Goal: Task Accomplishment & Management: Use online tool/utility

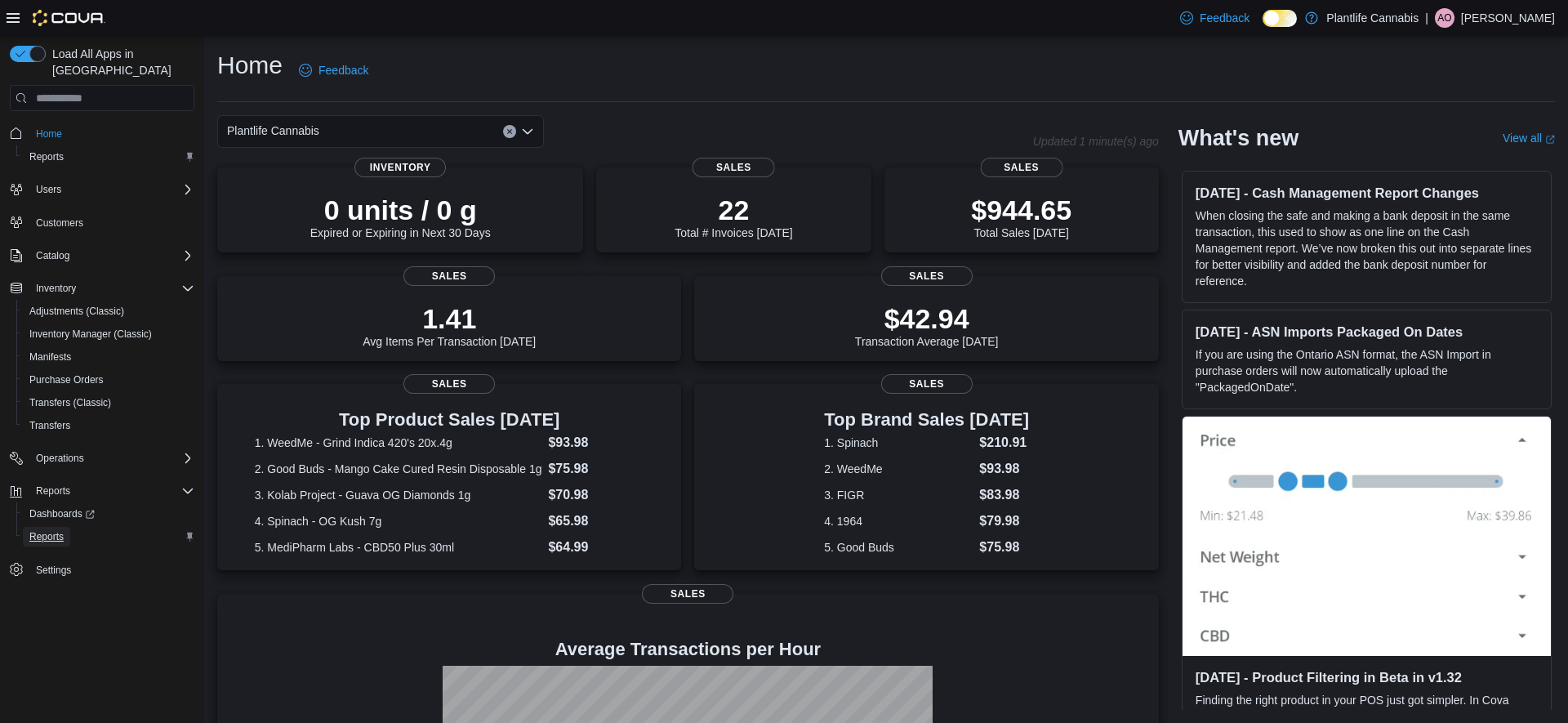
drag, startPoint x: 64, startPoint y: 518, endPoint x: 71, endPoint y: 511, distance: 9.9
click at [64, 530] on span "Reports" at bounding box center [46, 536] width 34 height 13
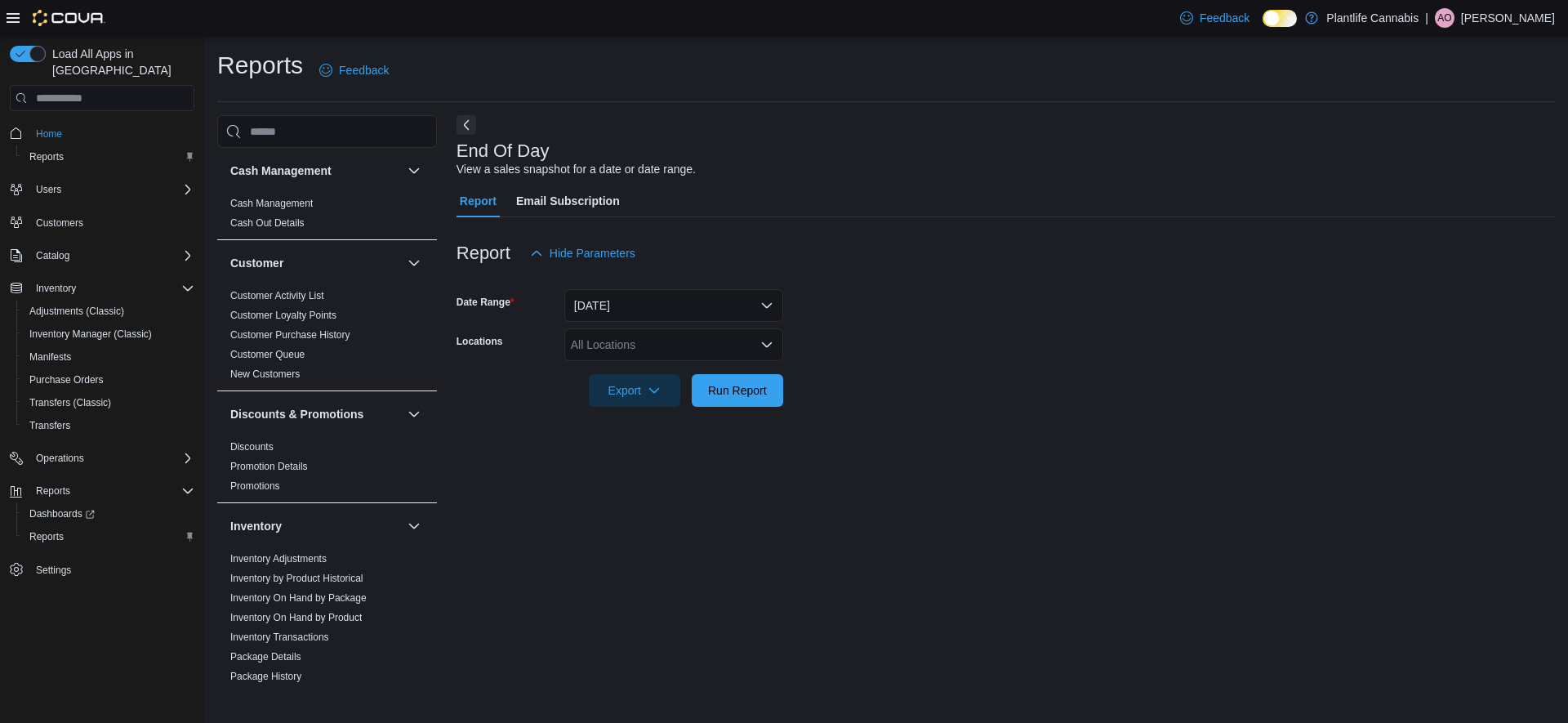
click at [630, 341] on div "All Locations" at bounding box center [674, 344] width 219 height 33
type input "**"
click at [706, 396] on span "Calgary - [GEOGRAPHIC_DATA]" at bounding box center [692, 396] width 168 height 16
drag, startPoint x: 968, startPoint y: 411, endPoint x: 757, endPoint y: 423, distance: 211.3
click at [953, 412] on div at bounding box center [1006, 417] width 1098 height 19
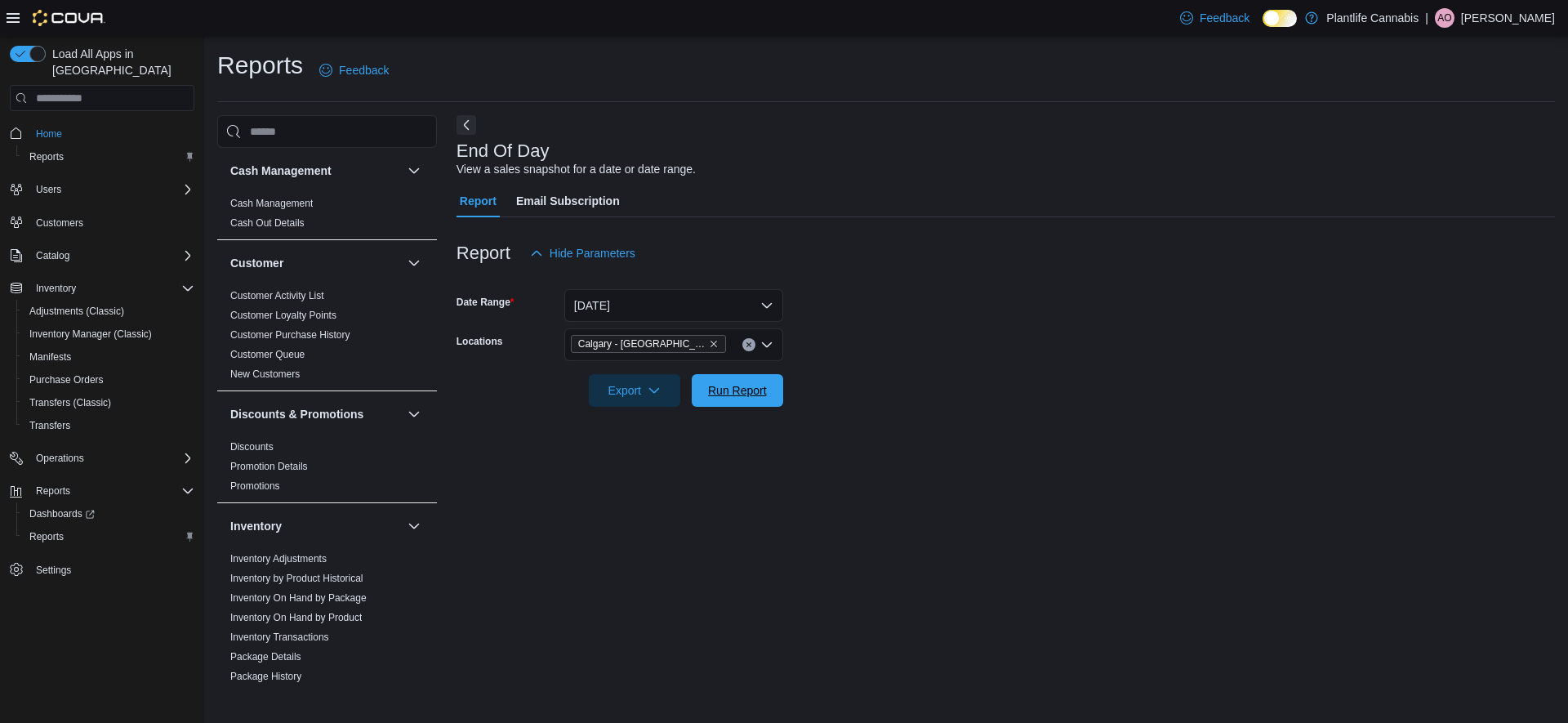
drag, startPoint x: 724, startPoint y: 388, endPoint x: 957, endPoint y: 490, distance: 254.3
click at [724, 388] on span "Run Report" at bounding box center [738, 390] width 59 height 16
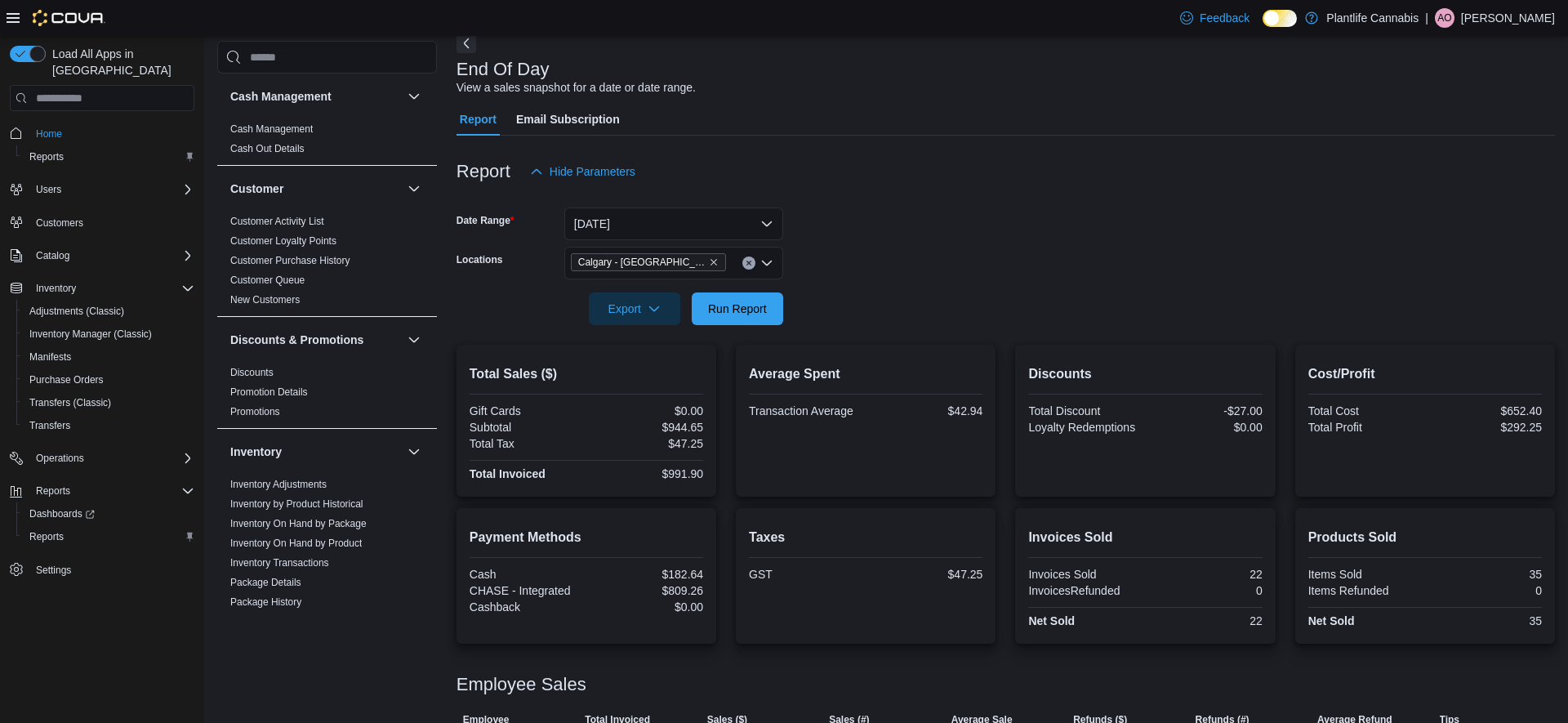
scroll to position [173, 0]
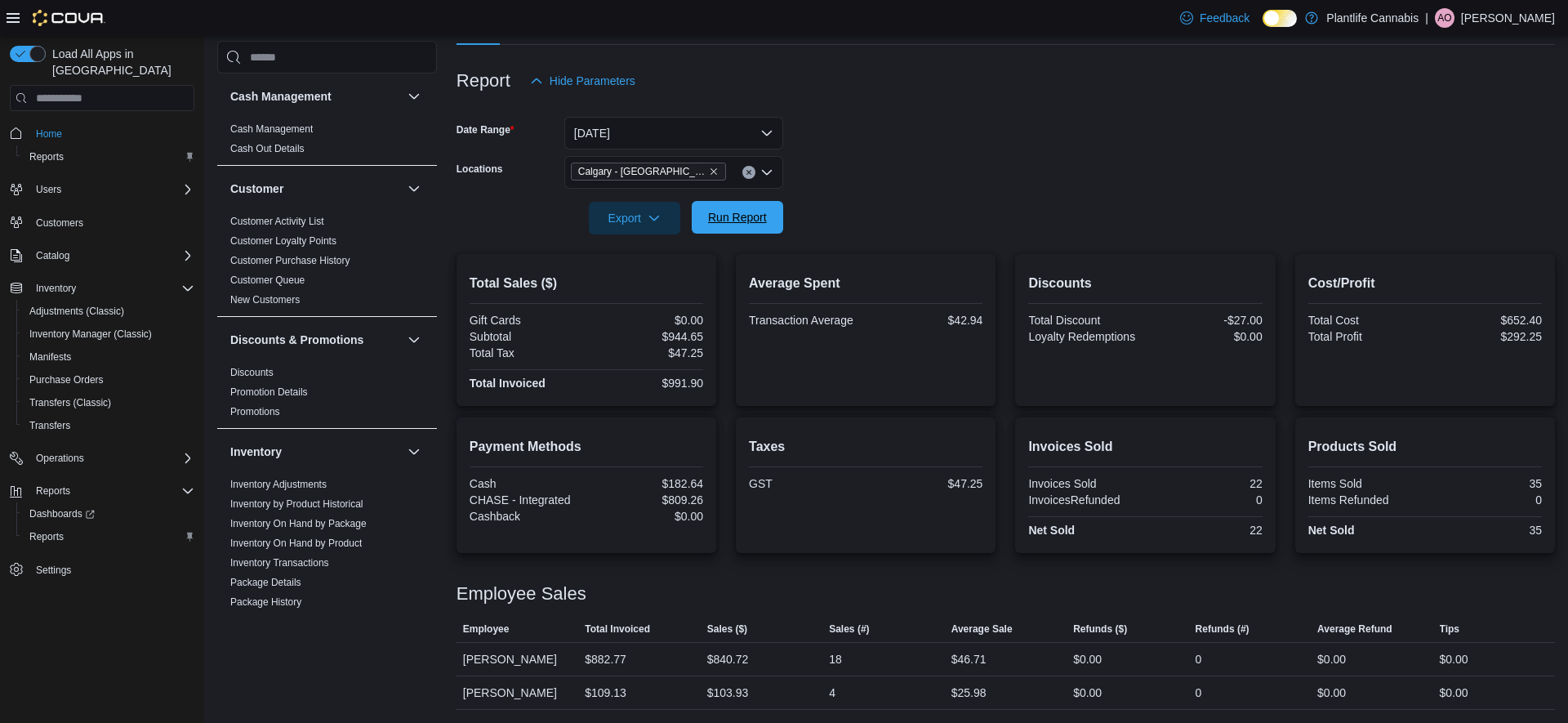
click at [705, 215] on span "Run Report" at bounding box center [737, 217] width 72 height 33
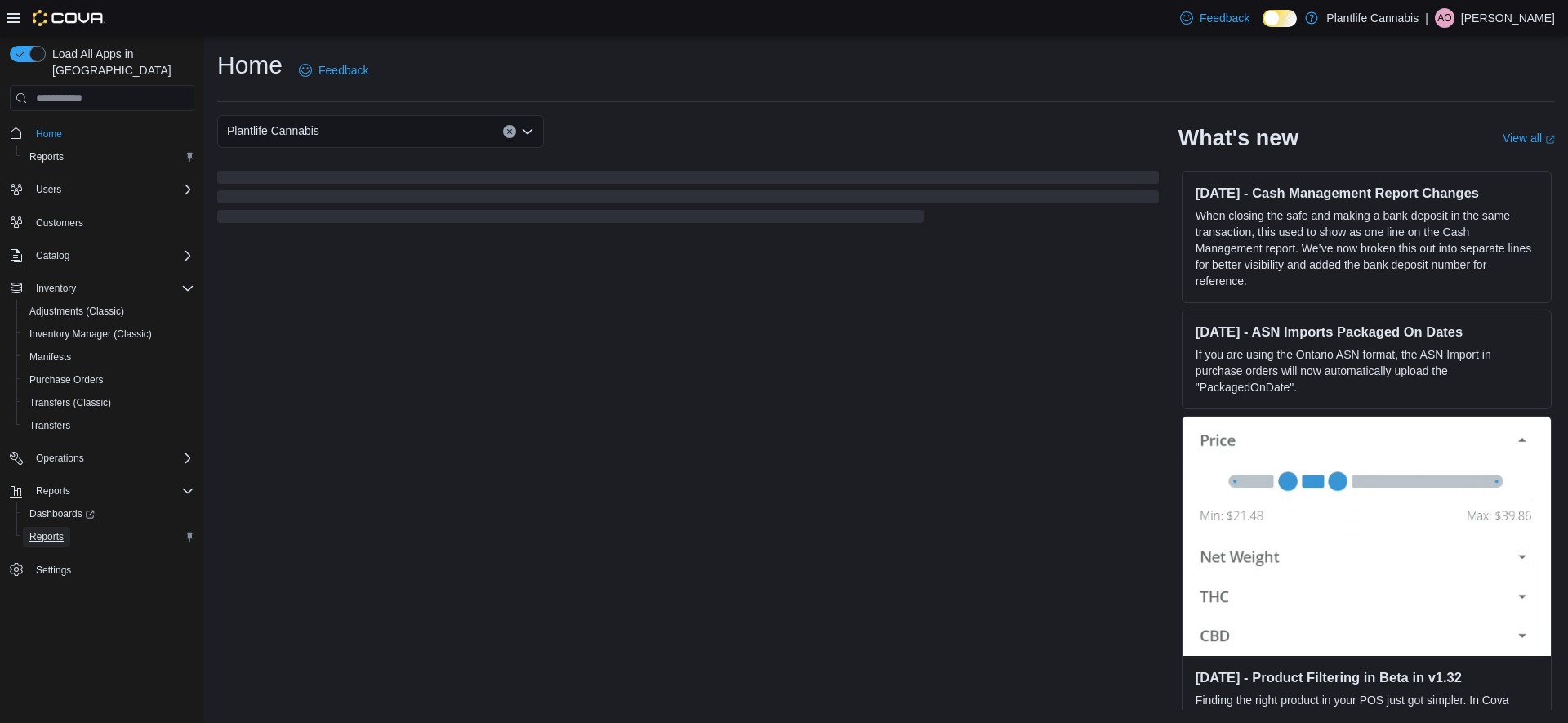
click at [61, 530] on span "Reports" at bounding box center [46, 536] width 34 height 13
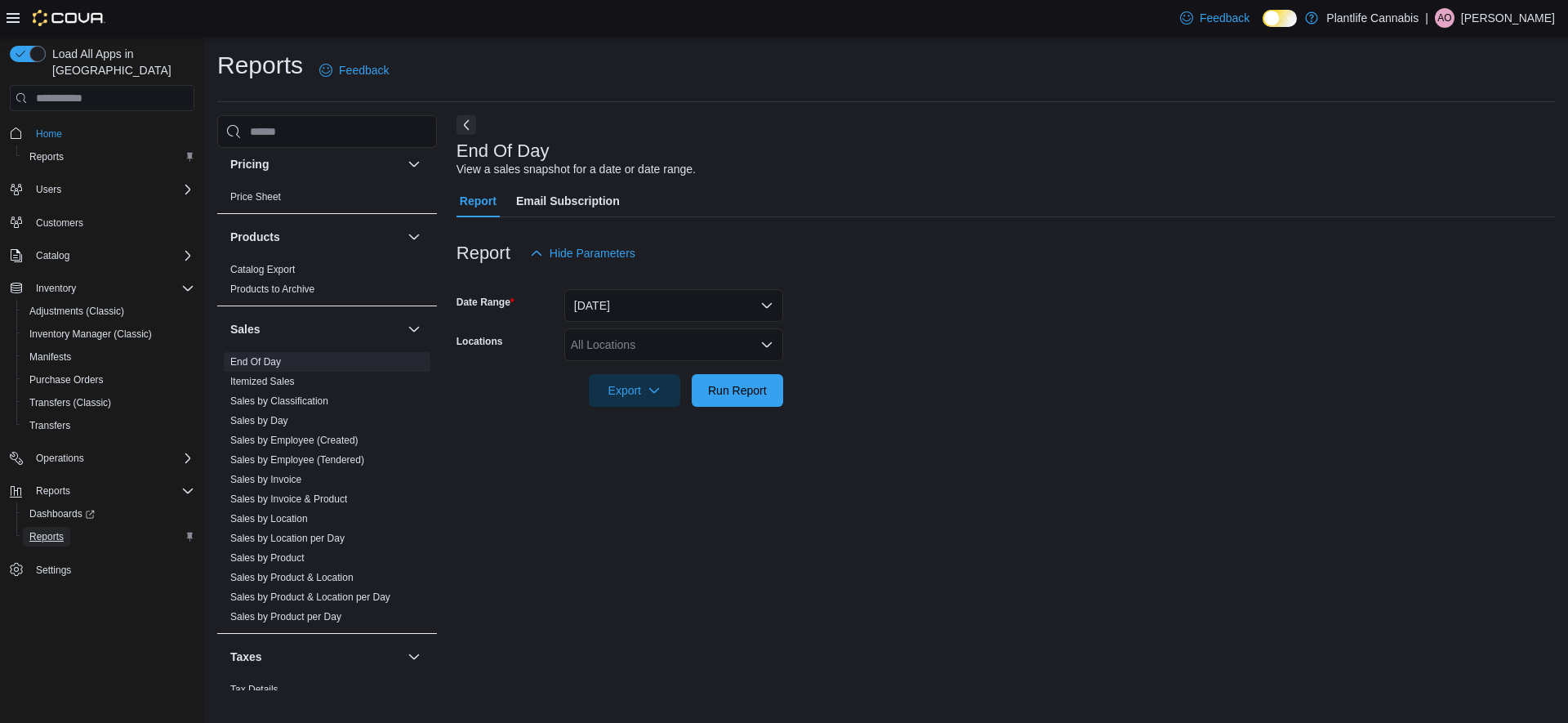
scroll to position [849, 0]
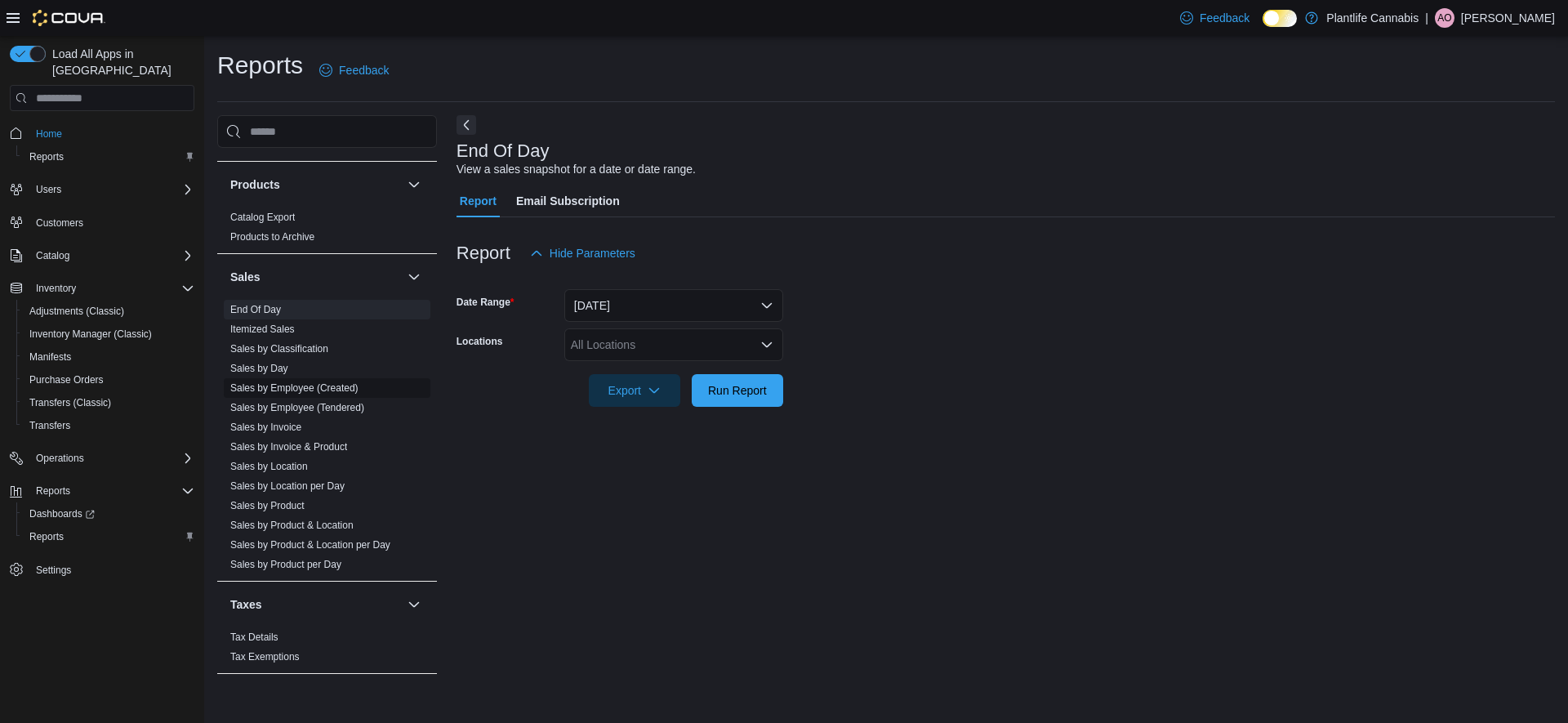
click at [333, 388] on link "Sales by Employee (Created)" at bounding box center [294, 388] width 128 height 12
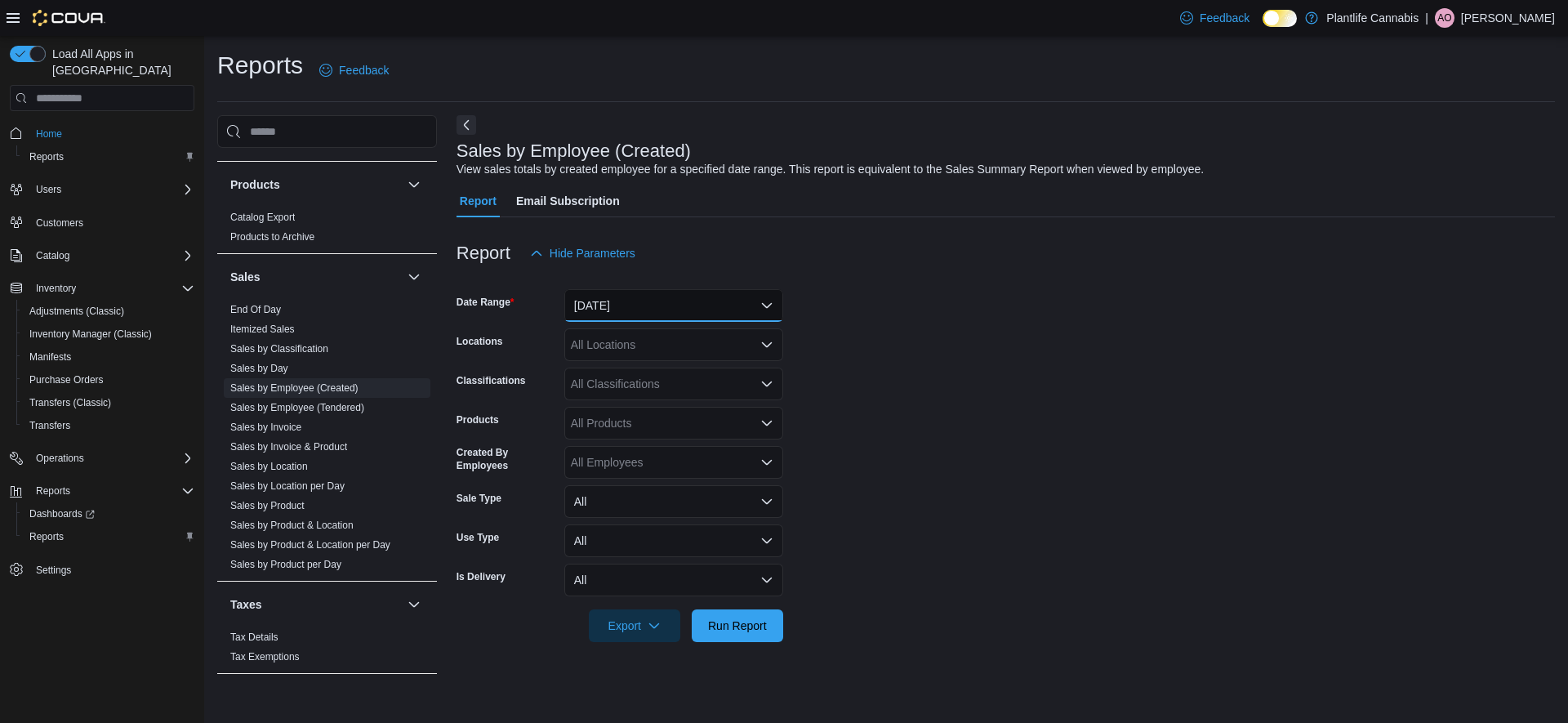
click at [650, 304] on button "Yesterday" at bounding box center [674, 305] width 219 height 33
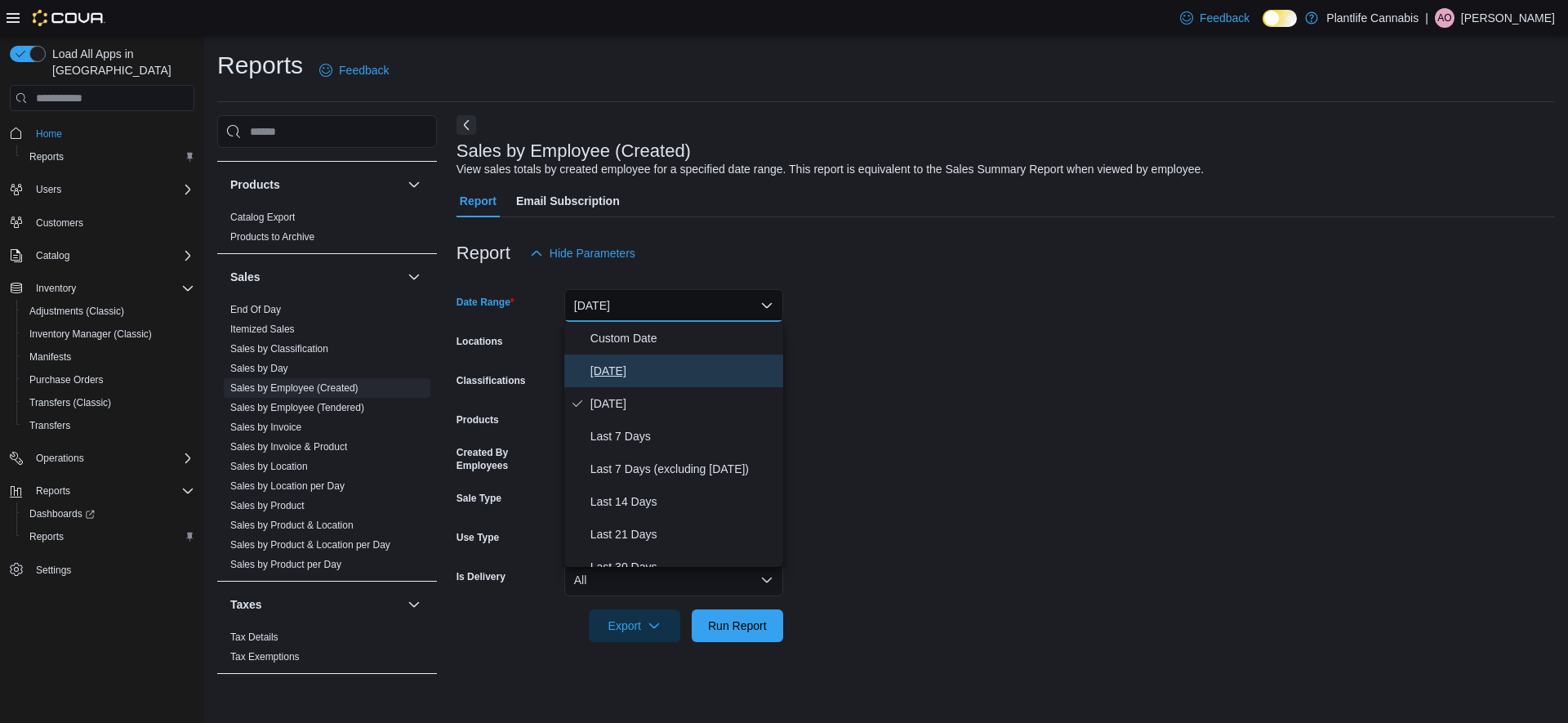
click at [627, 373] on span "[DATE]" at bounding box center [684, 371] width 187 height 19
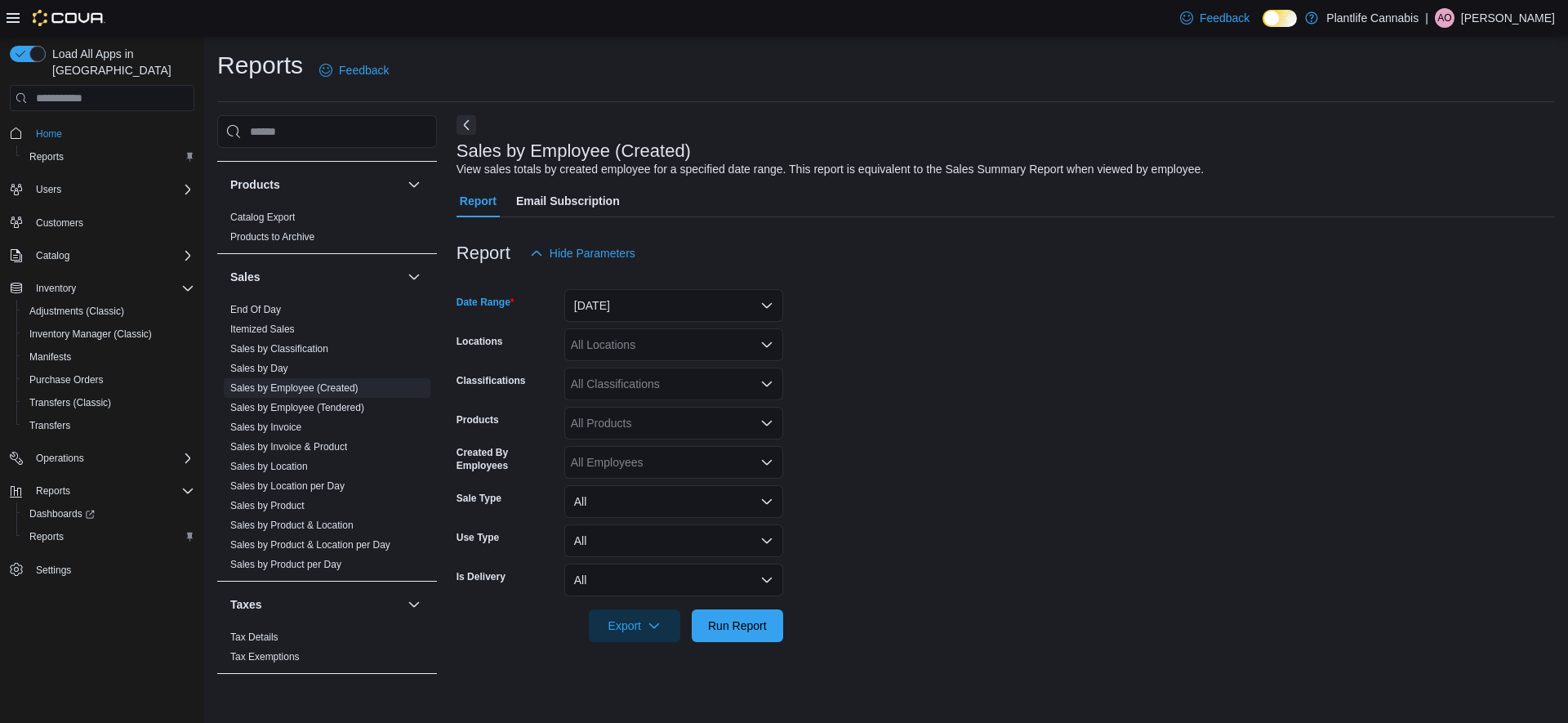
click at [628, 348] on div "All Locations" at bounding box center [674, 344] width 219 height 33
type input "**"
drag, startPoint x: 663, startPoint y: 391, endPoint x: 838, endPoint y: 411, distance: 176.1
click at [663, 391] on span "Calgary - [GEOGRAPHIC_DATA]" at bounding box center [692, 396] width 168 height 16
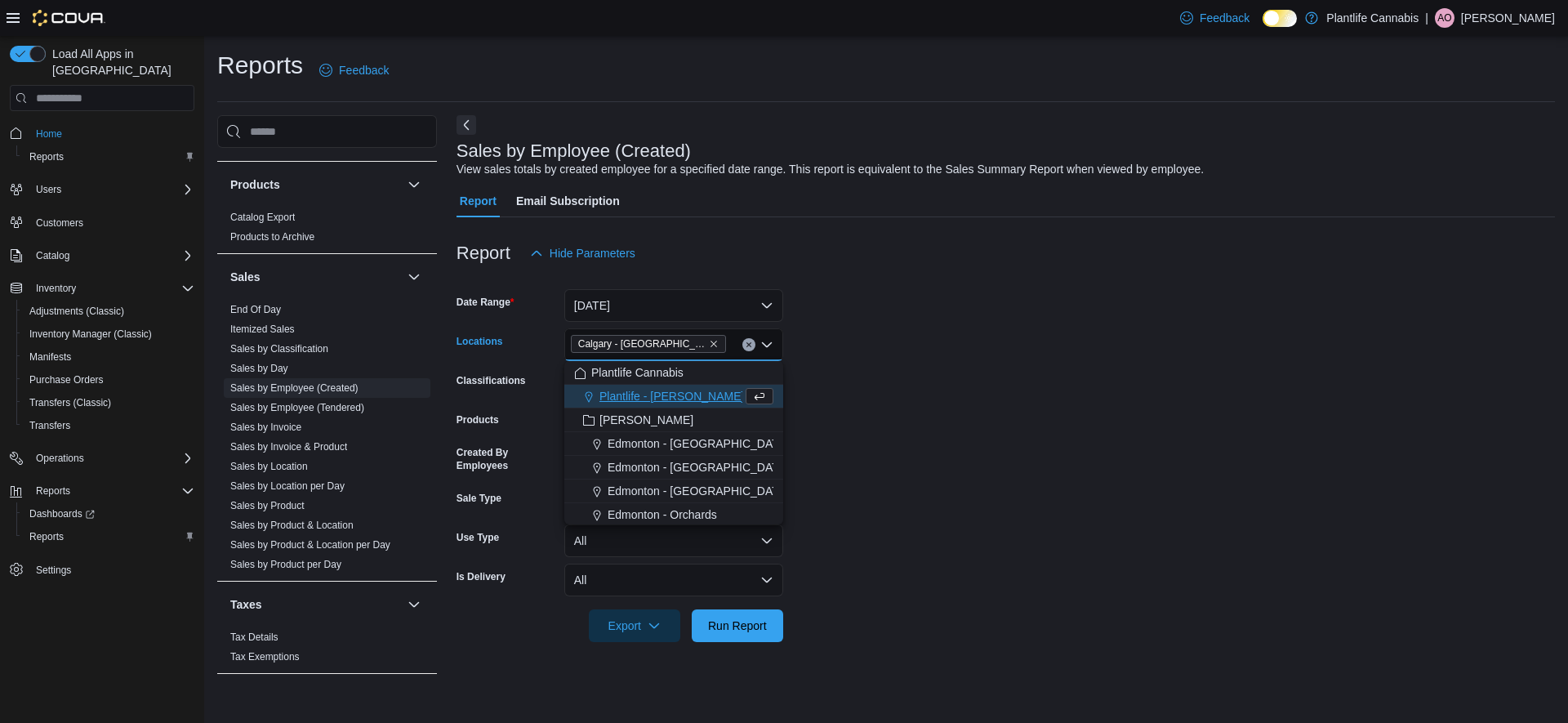
click at [932, 411] on form "Date Range Today Locations Calgary - Harvest Hills Combo box. Selected. Calgary…" at bounding box center [1006, 456] width 1098 height 373
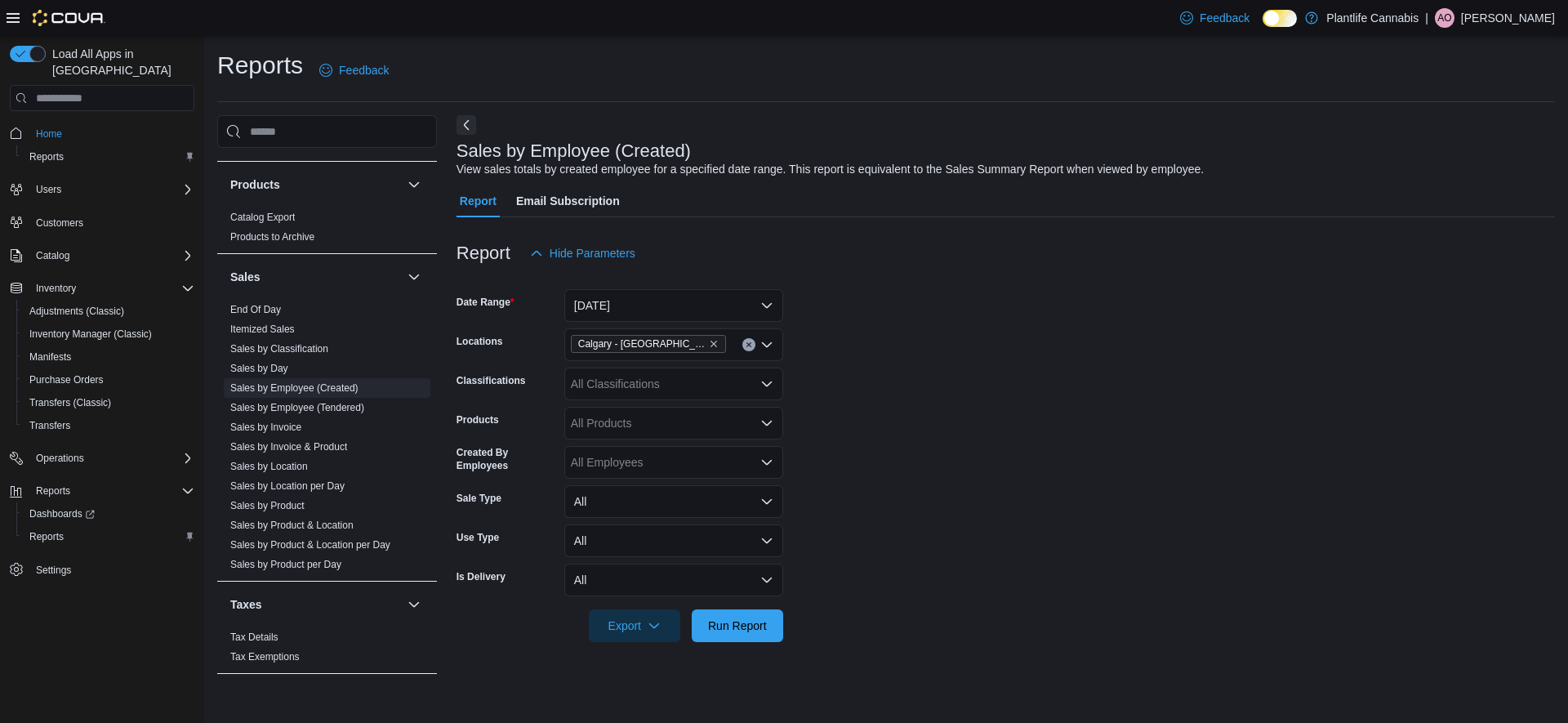
click at [636, 395] on div "All Classifications" at bounding box center [674, 384] width 219 height 33
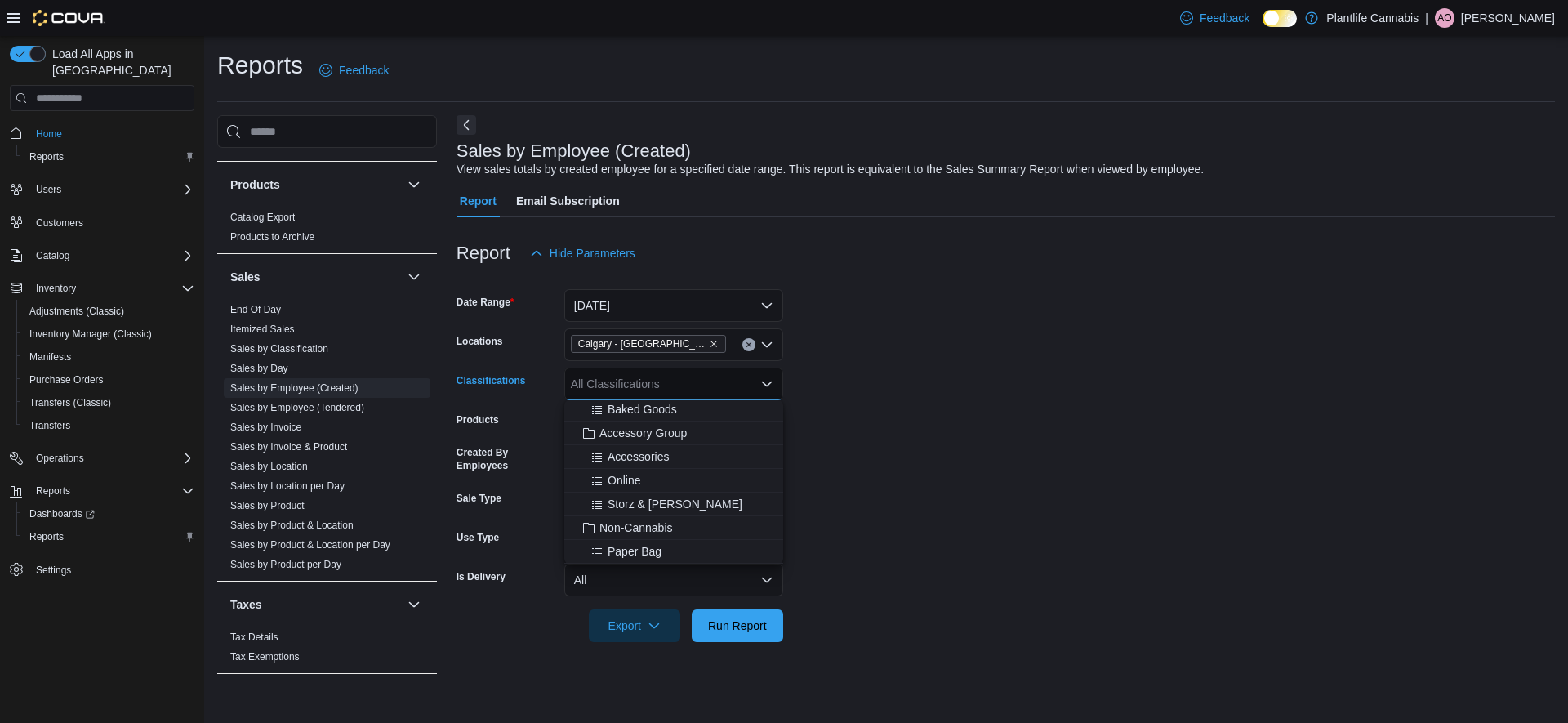
scroll to position [212, 0]
click at [646, 439] on span "Accessory Group" at bounding box center [643, 436] width 88 height 16
click at [644, 440] on div "Chocolates Dissolvables Hard Candies Baked Goods Accessories Online Storz & Bic…" at bounding box center [674, 482] width 219 height 164
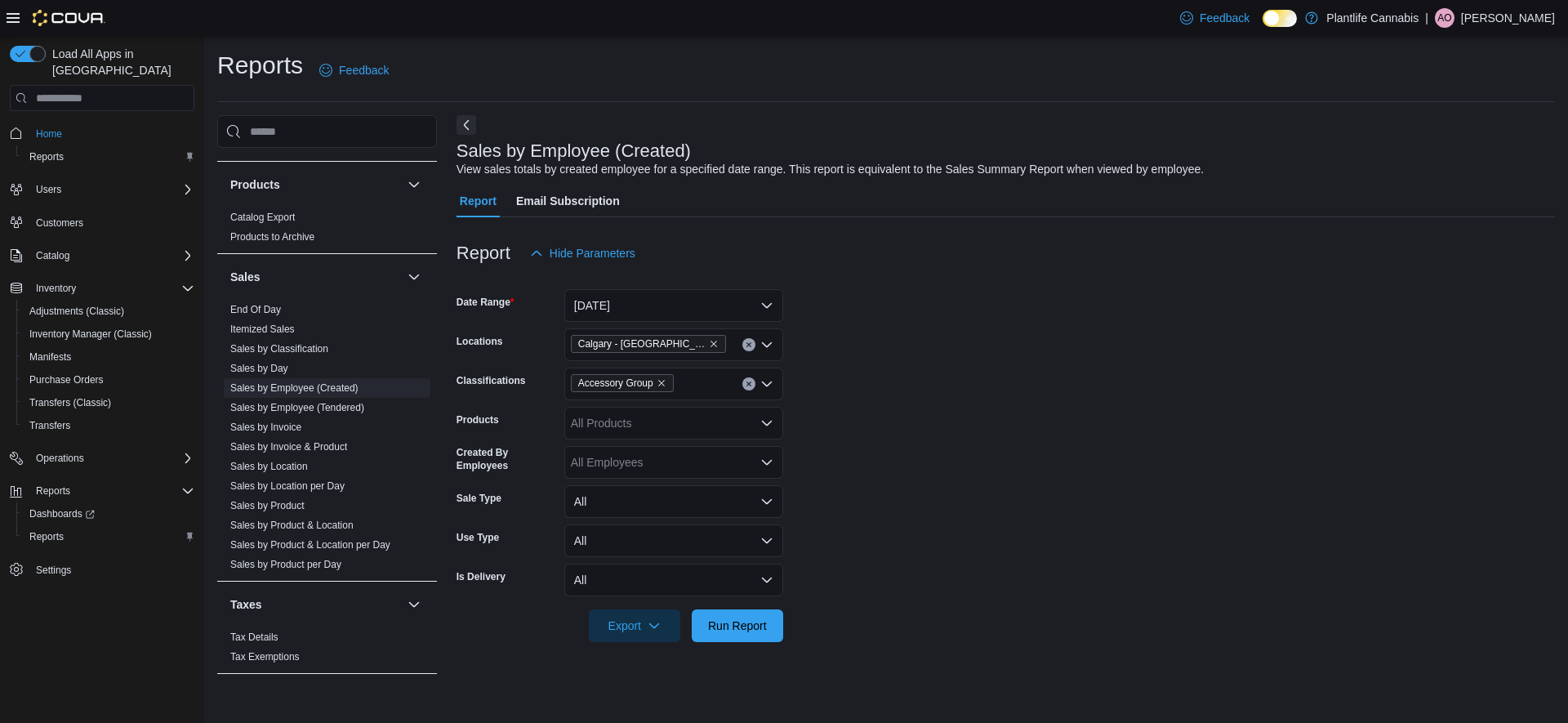
click at [710, 390] on div "Accessory Group" at bounding box center [674, 384] width 219 height 33
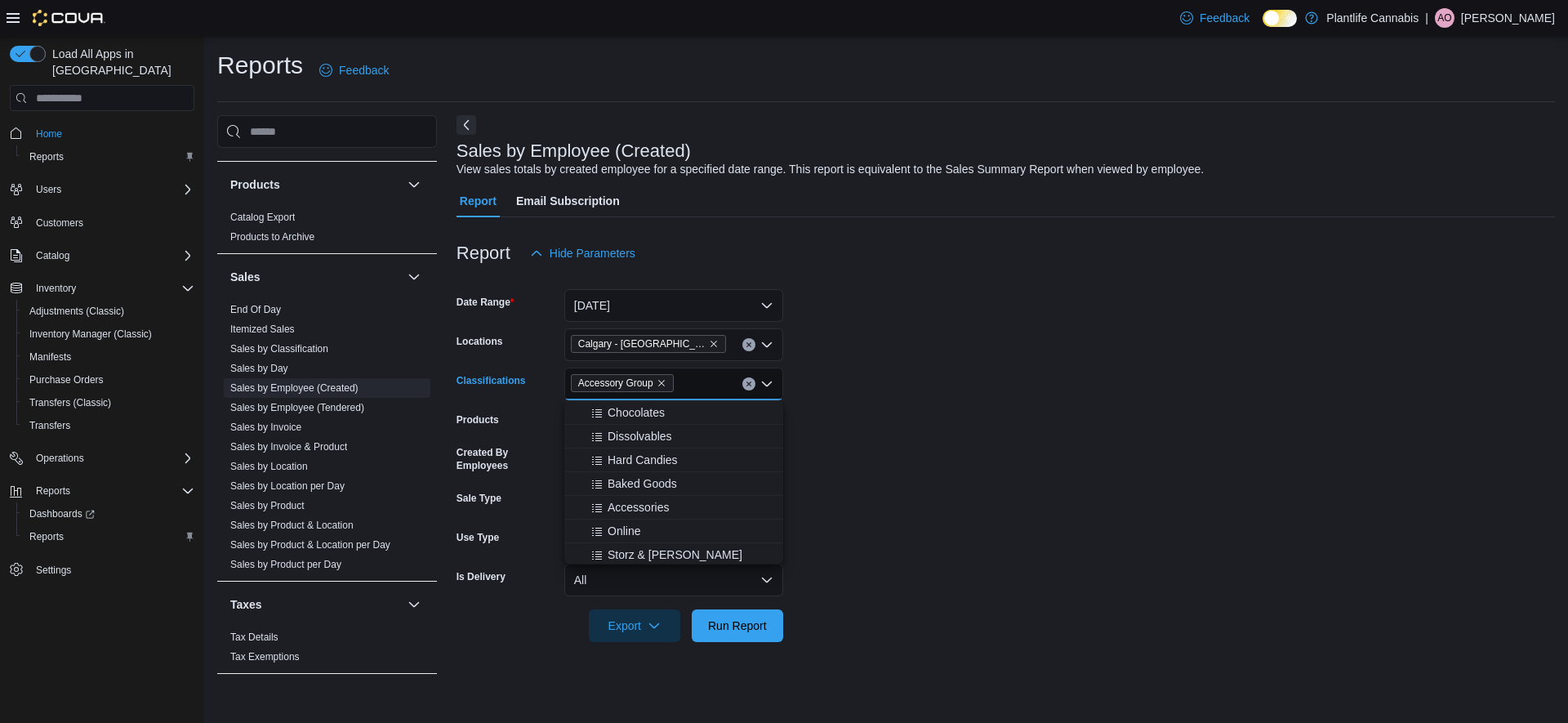
scroll to position [154, 0]
click at [647, 496] on span "Accessories" at bounding box center [638, 495] width 61 height 16
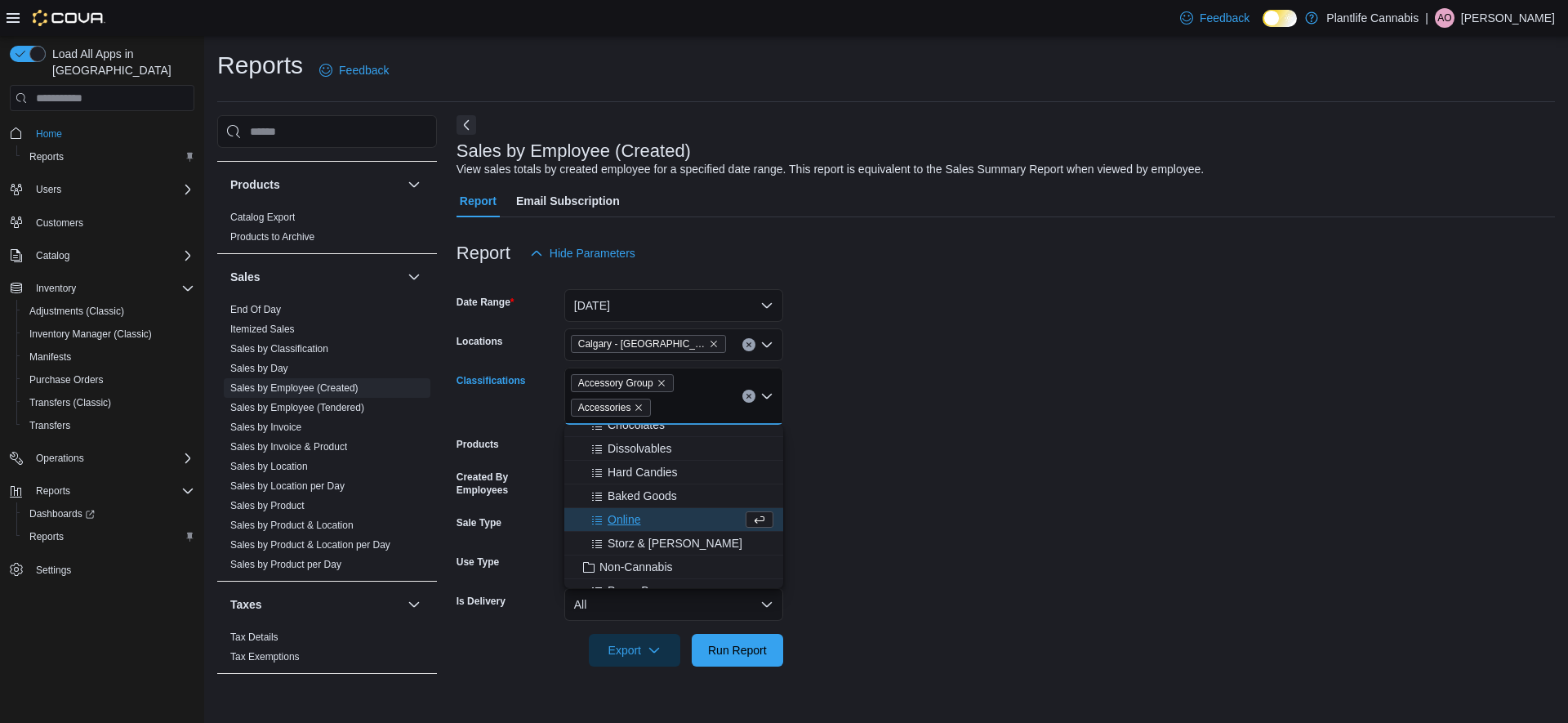
click at [634, 516] on span "Online" at bounding box center [623, 519] width 33 height 16
click at [649, 519] on span "Storz & Bickel" at bounding box center [675, 519] width 134 height 16
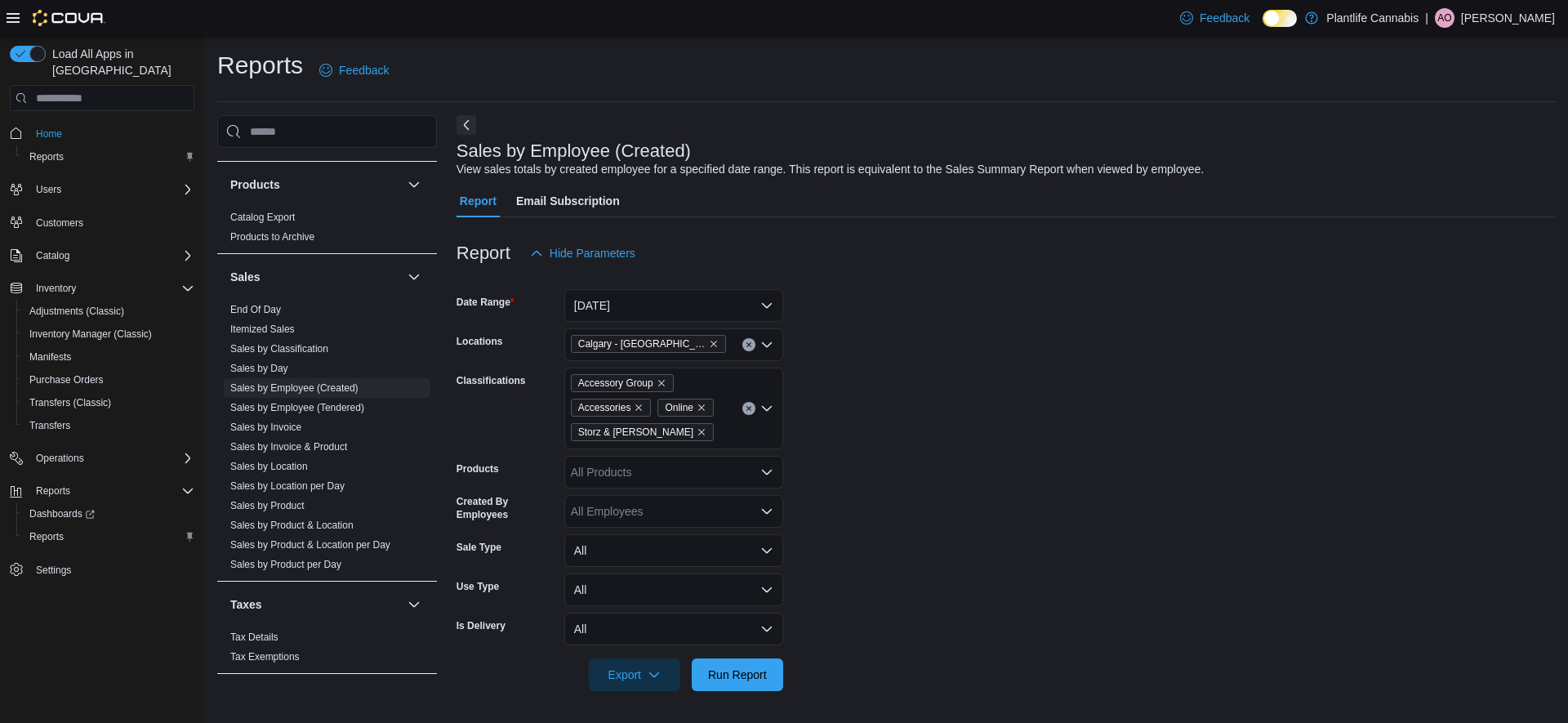
drag, startPoint x: 1003, startPoint y: 519, endPoint x: 990, endPoint y: 524, distance: 13.9
click at [990, 524] on form "Date Range Today Locations Calgary - Harvest Hills Classifications Accessory Gr…" at bounding box center [1006, 481] width 1098 height 422
click at [724, 675] on span "Run Report" at bounding box center [738, 674] width 59 height 16
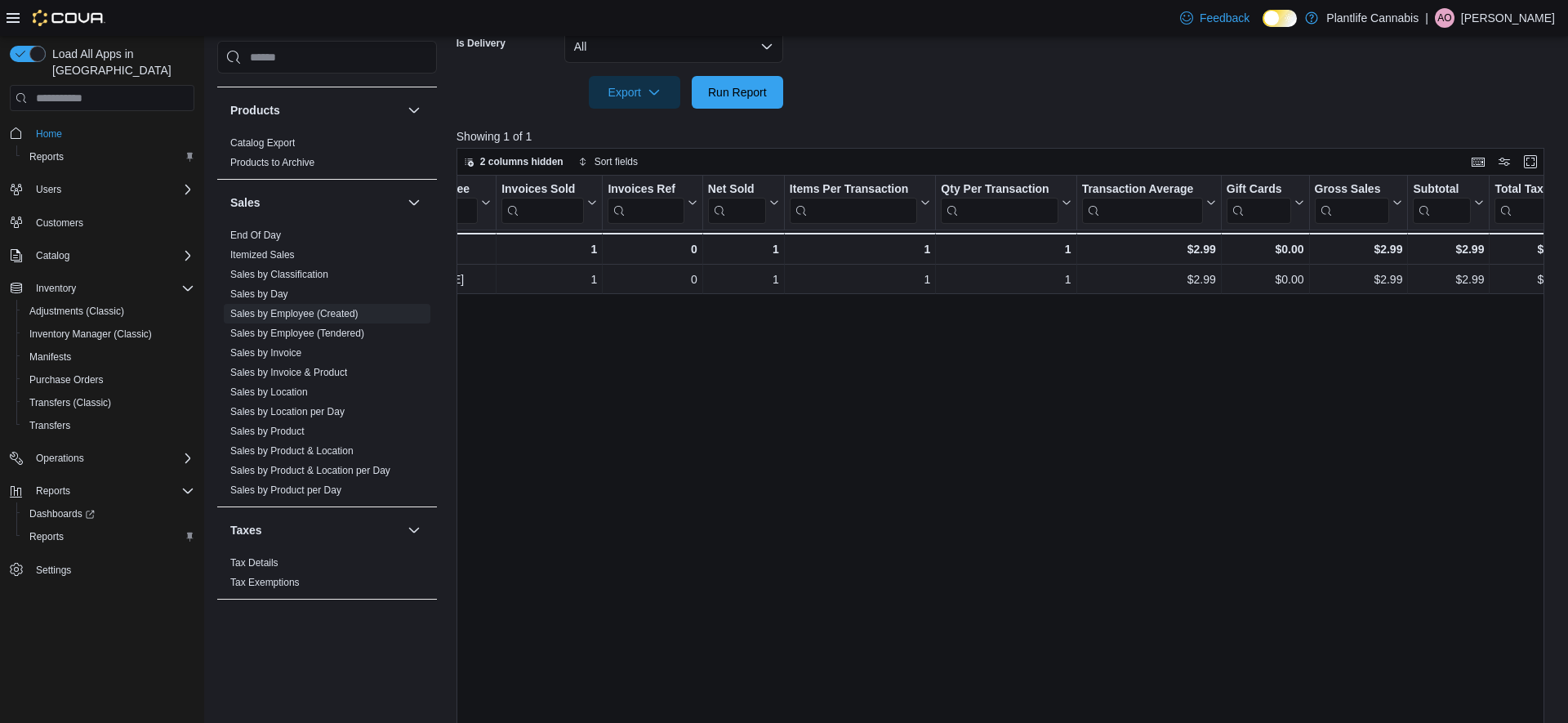
scroll to position [0, 100]
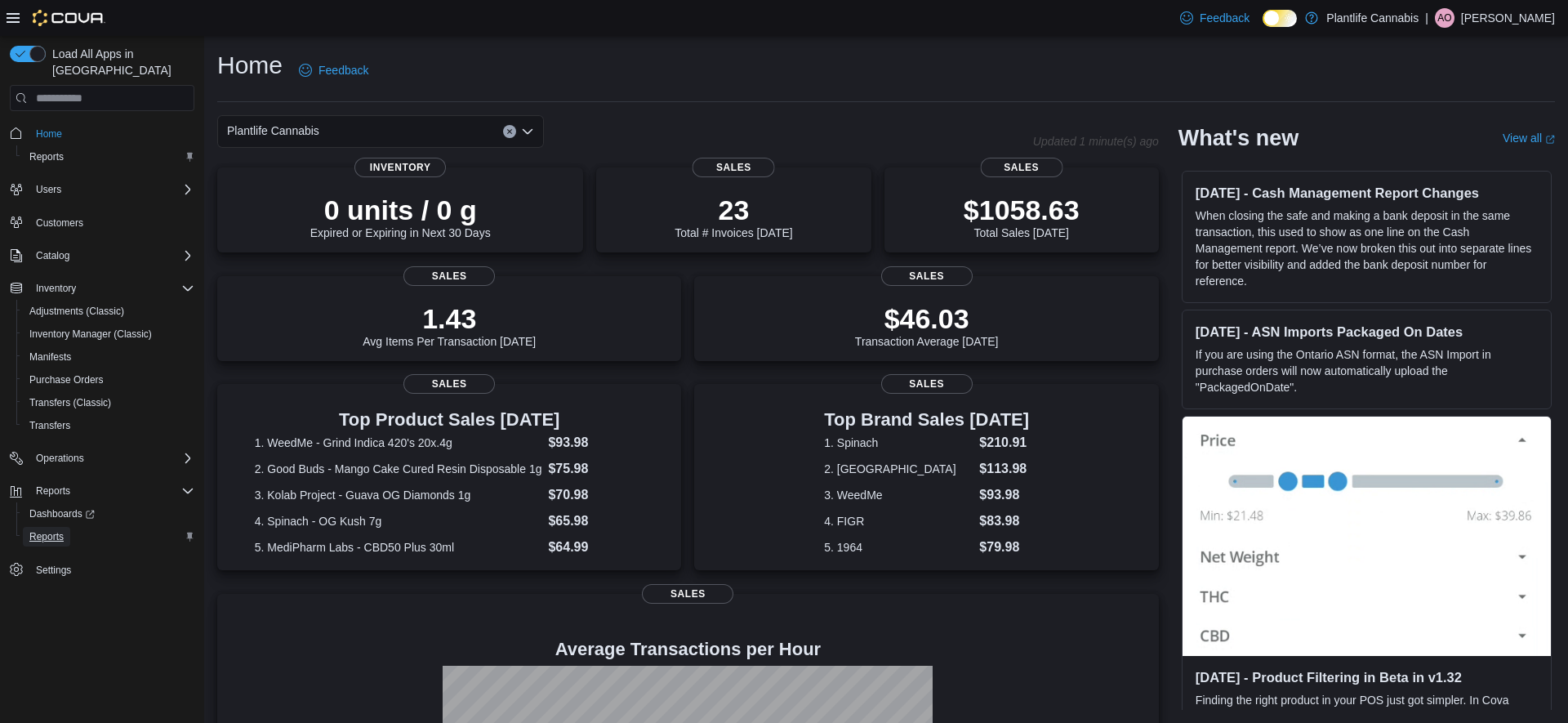
click at [41, 530] on span "Reports" at bounding box center [46, 536] width 34 height 13
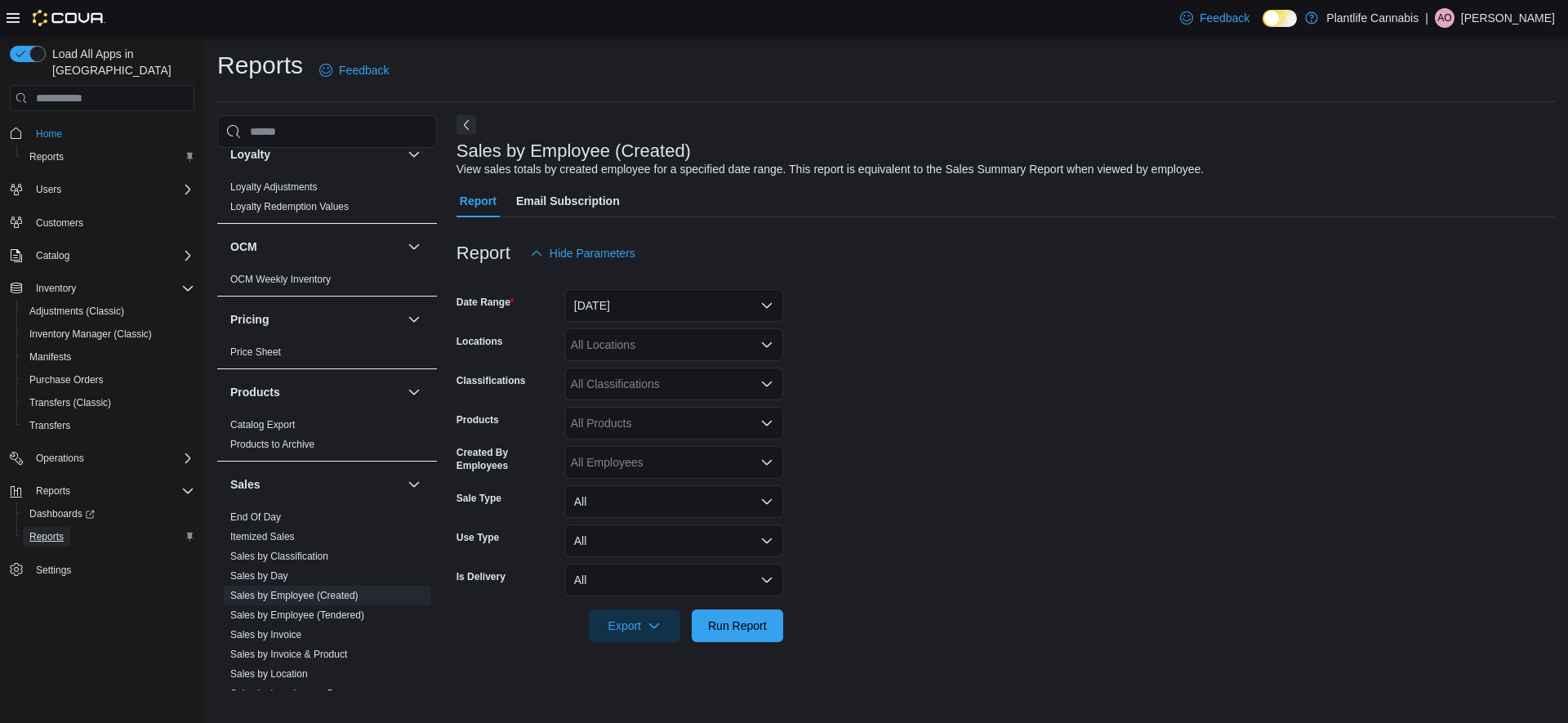
scroll to position [748, 0]
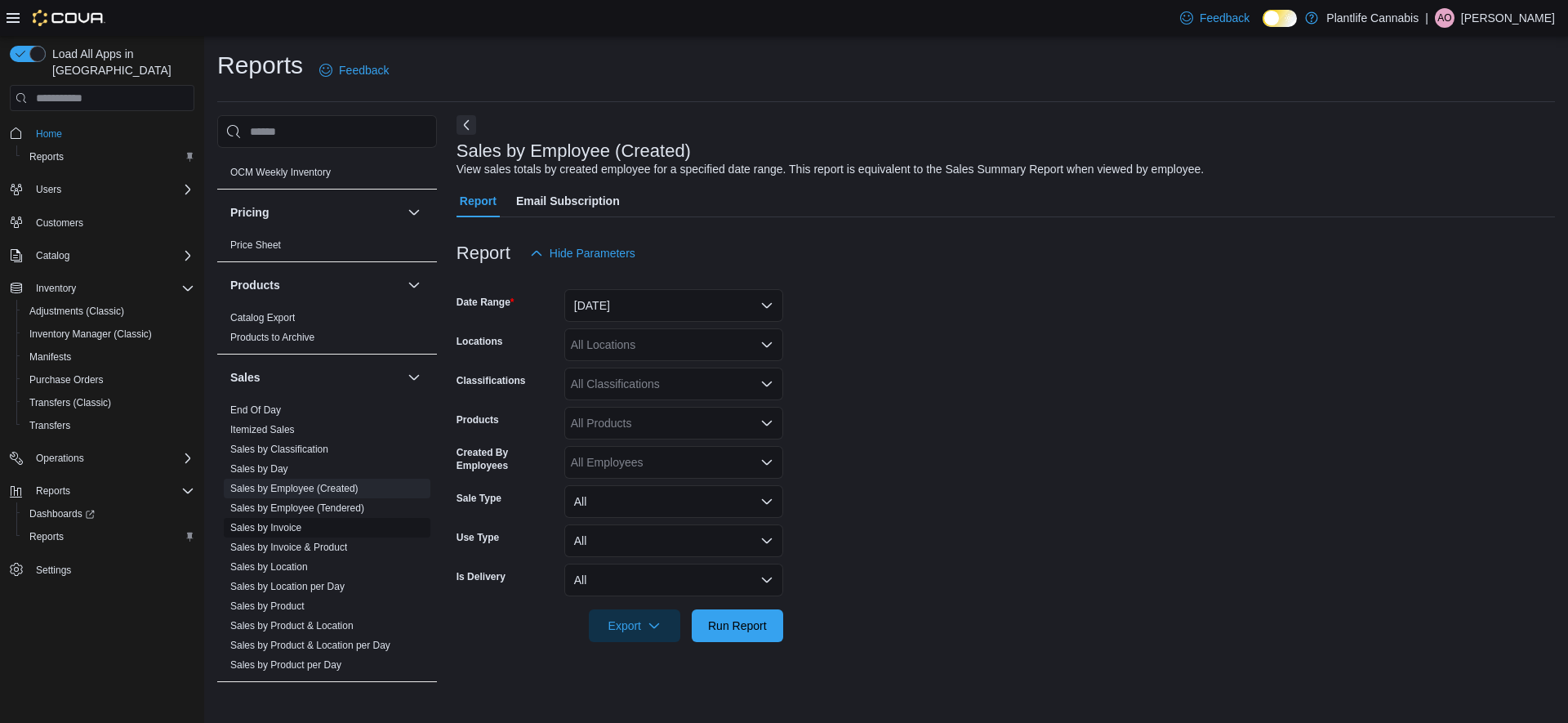
click at [286, 525] on link "Sales by Invoice" at bounding box center [265, 527] width 71 height 12
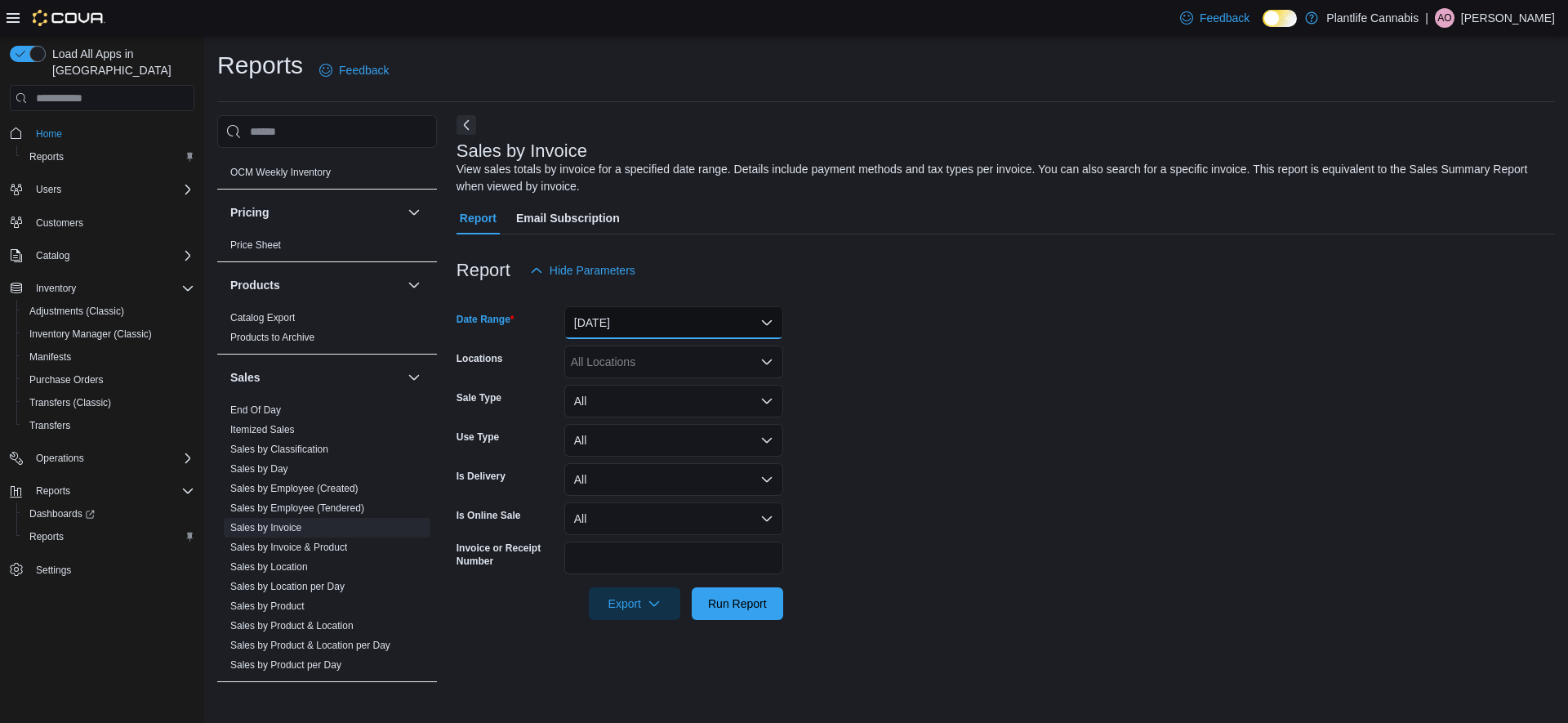
click at [633, 325] on button "[DATE]" at bounding box center [674, 322] width 219 height 33
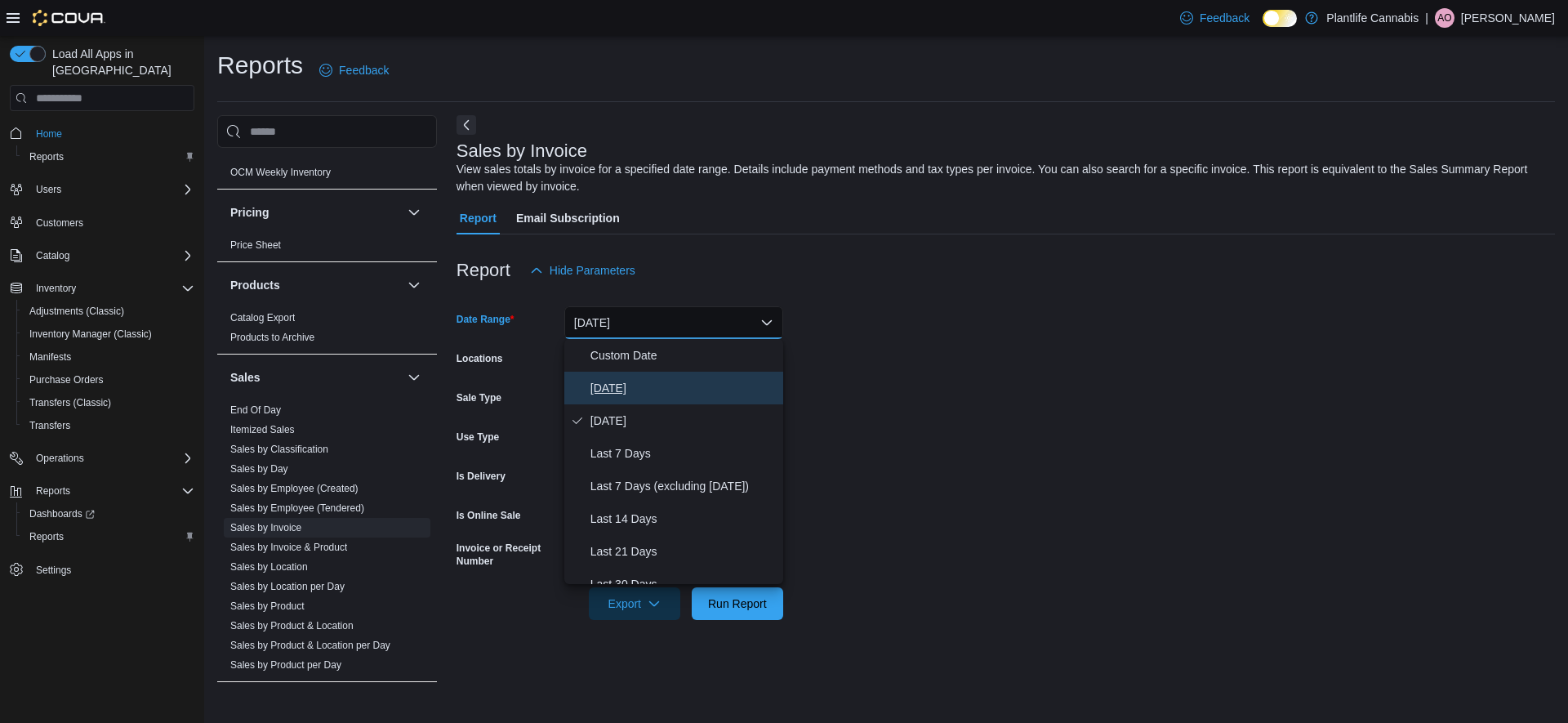
click at [593, 381] on span "[DATE]" at bounding box center [684, 388] width 187 height 19
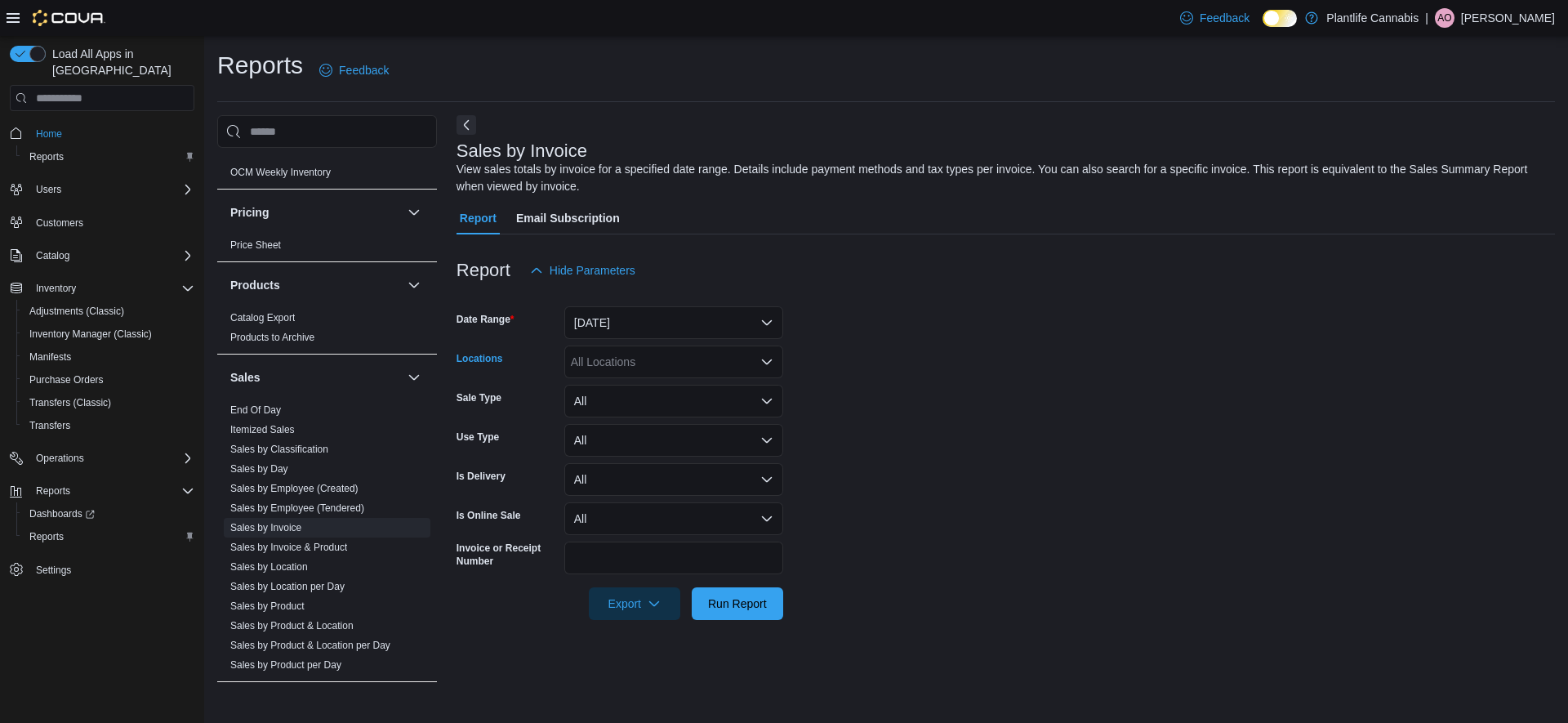
click at [682, 369] on div "All Locations" at bounding box center [674, 362] width 219 height 33
type input "**"
click at [723, 415] on span "Calgary - [GEOGRAPHIC_DATA]" at bounding box center [692, 413] width 168 height 16
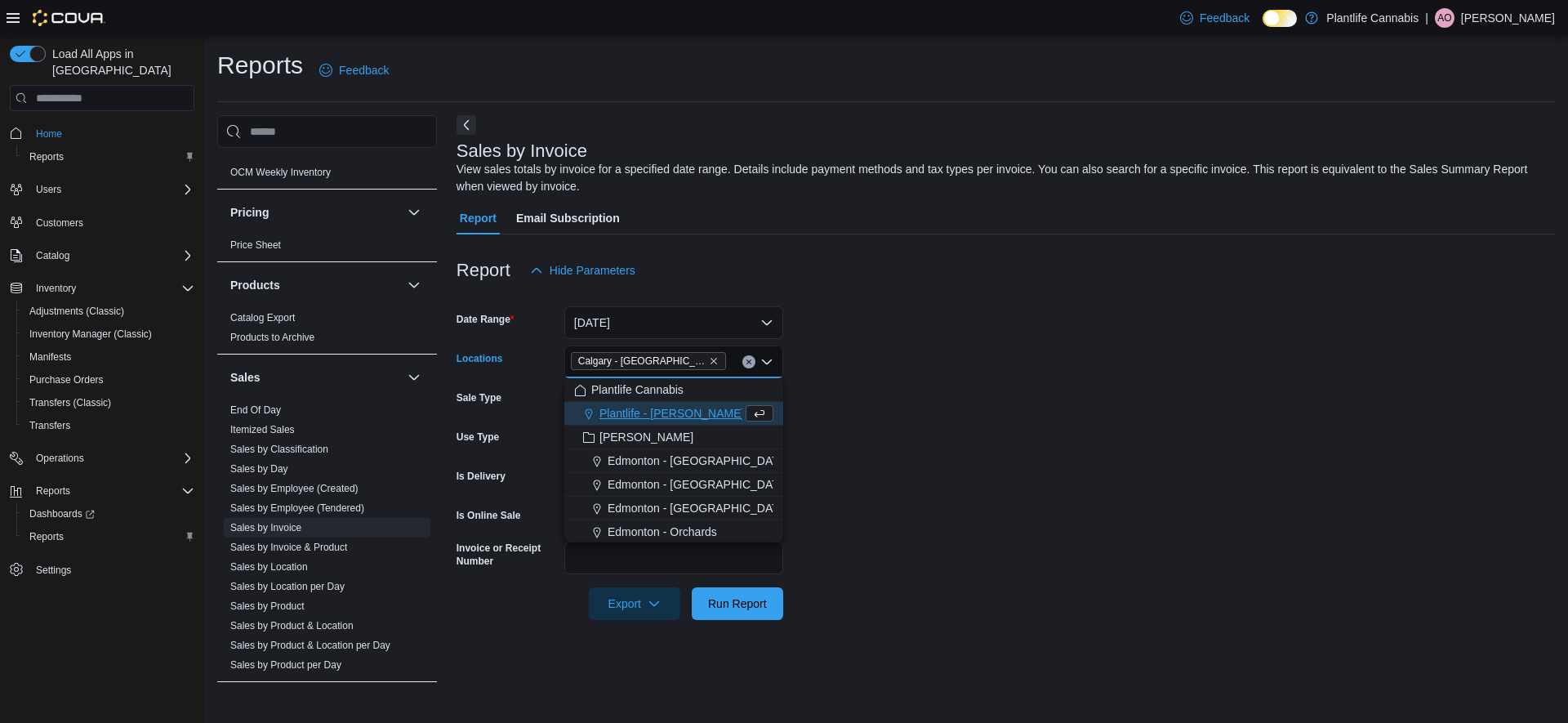
drag, startPoint x: 968, startPoint y: 425, endPoint x: 947, endPoint y: 444, distance: 28.3
click at [968, 425] on form "Date Range [DATE] Locations [GEOGRAPHIC_DATA] - [GEOGRAPHIC_DATA] Combo box. Se…" at bounding box center [1006, 453] width 1098 height 334
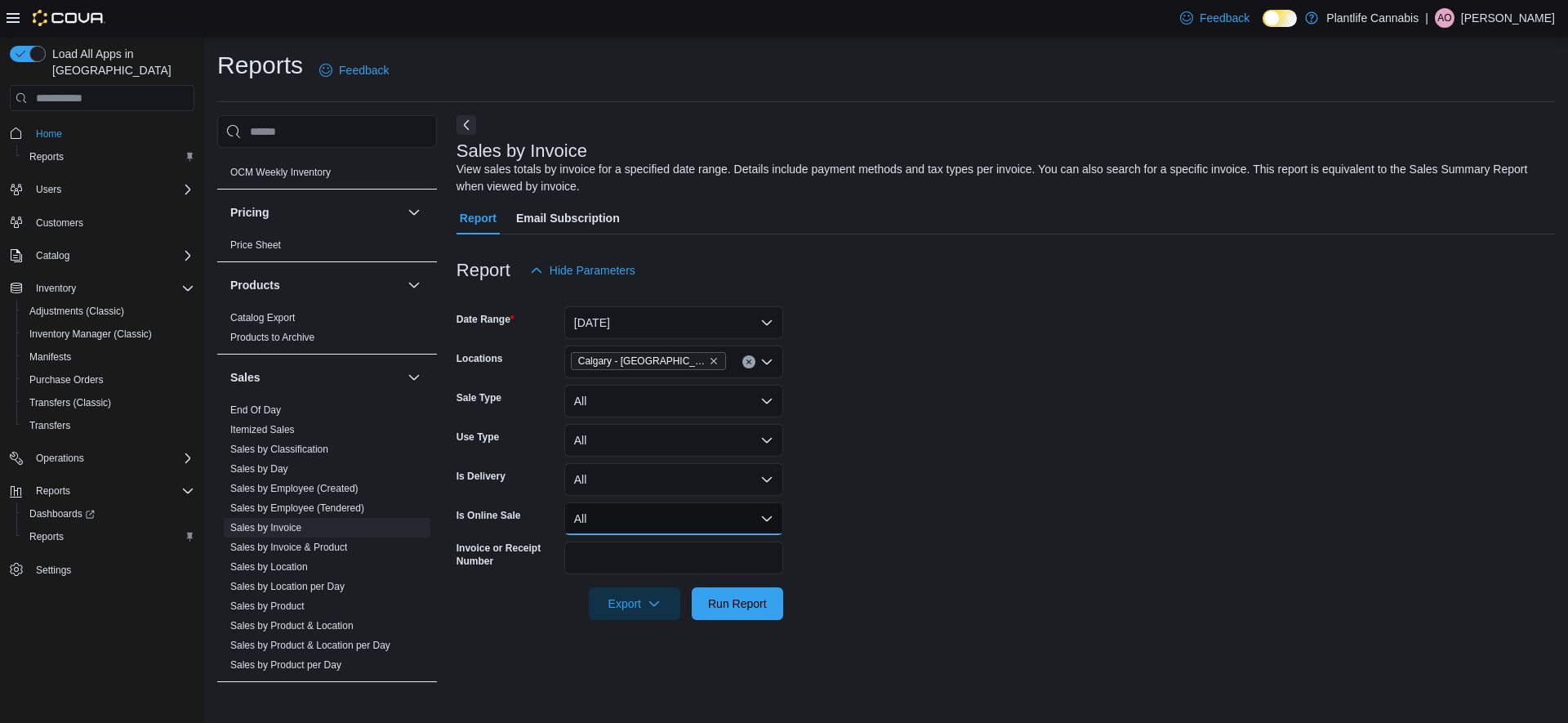
click at [683, 516] on button "All" at bounding box center [674, 519] width 219 height 33
click at [637, 581] on span "Yes" at bounding box center [684, 584] width 187 height 19
drag, startPoint x: 913, startPoint y: 519, endPoint x: 797, endPoint y: 567, distance: 125.5
click at [912, 519] on form "Date Range [DATE] Locations [GEOGRAPHIC_DATA] - [GEOGRAPHIC_DATA] Sale Type All…" at bounding box center [1006, 453] width 1098 height 334
drag, startPoint x: 723, startPoint y: 601, endPoint x: 807, endPoint y: 554, distance: 96.3
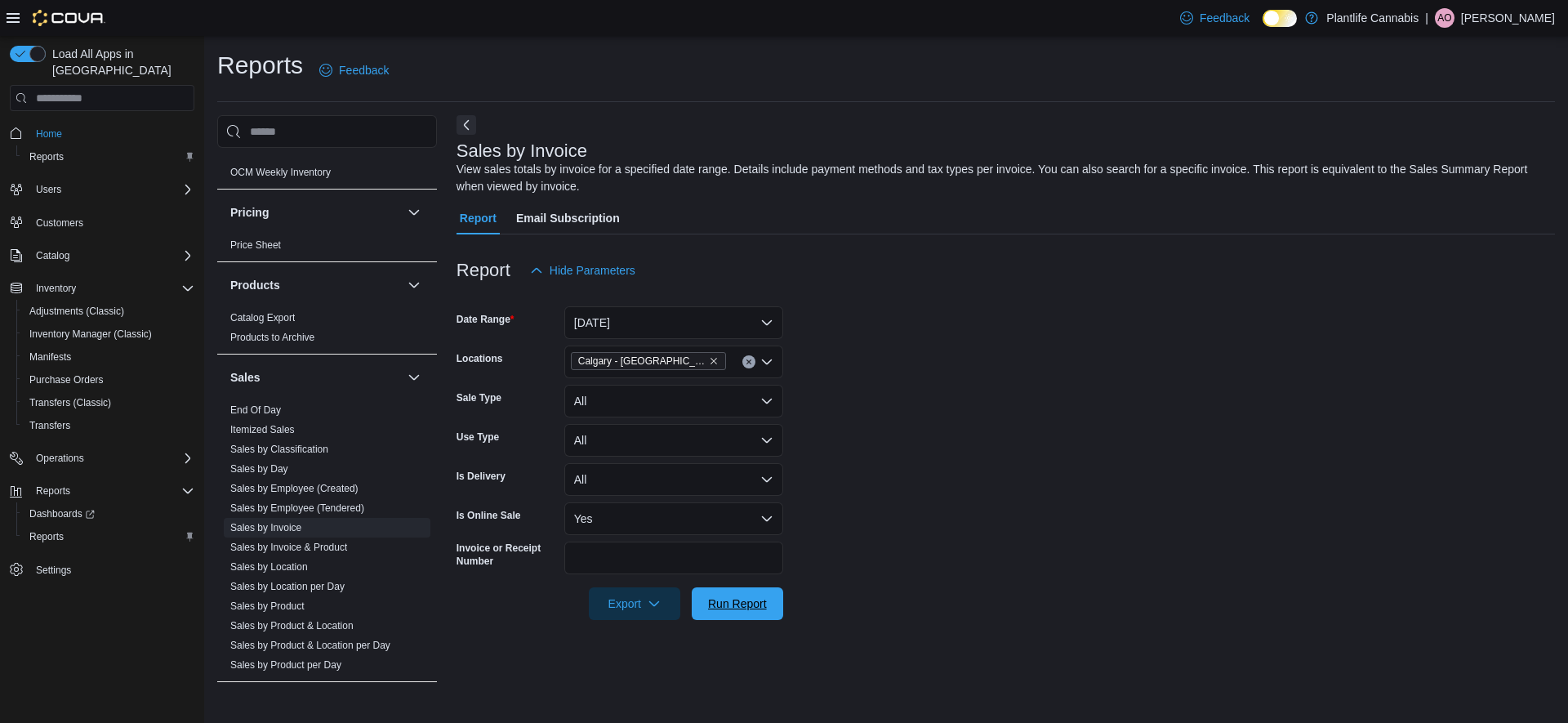
click at [723, 601] on span "Run Report" at bounding box center [738, 604] width 59 height 16
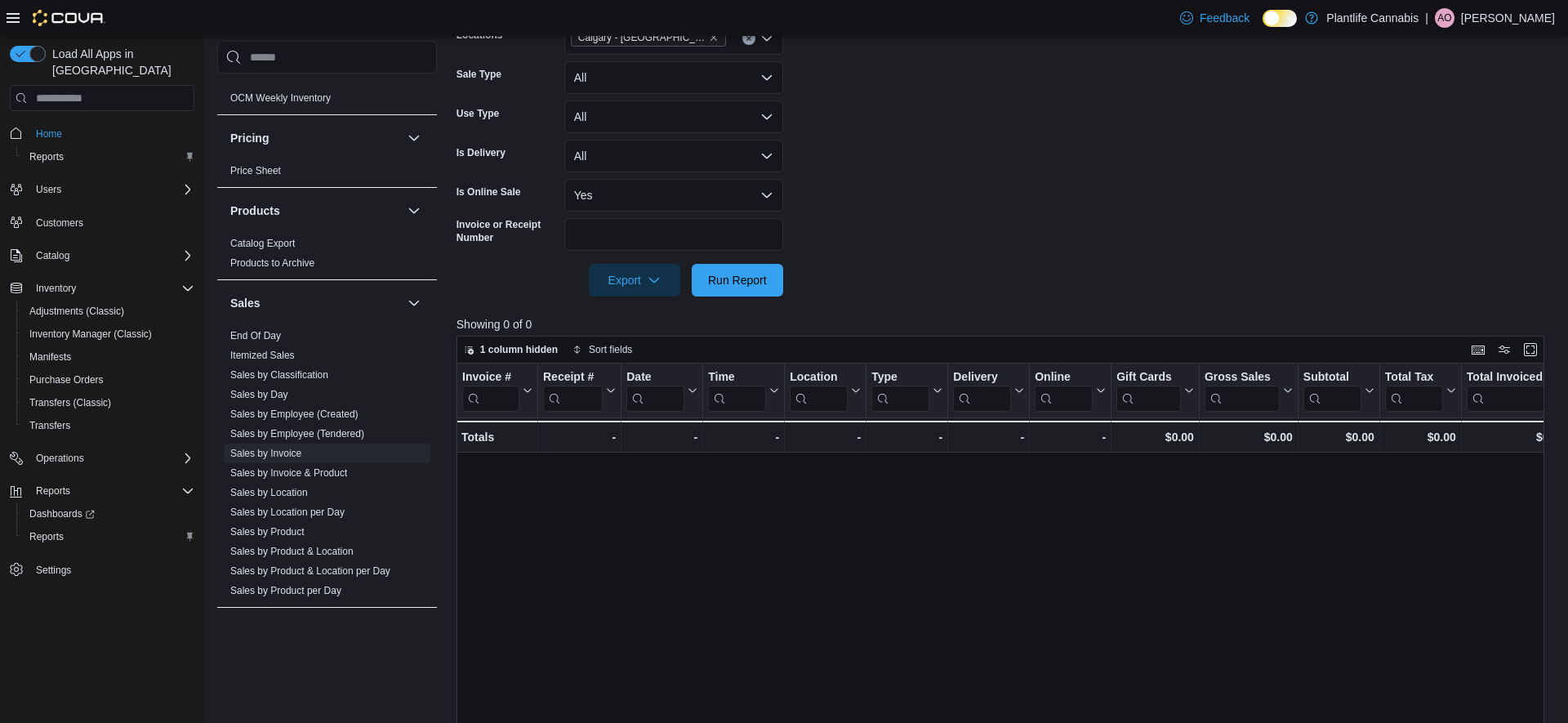
scroll to position [328, 0]
